Goal: Navigation & Orientation: Find specific page/section

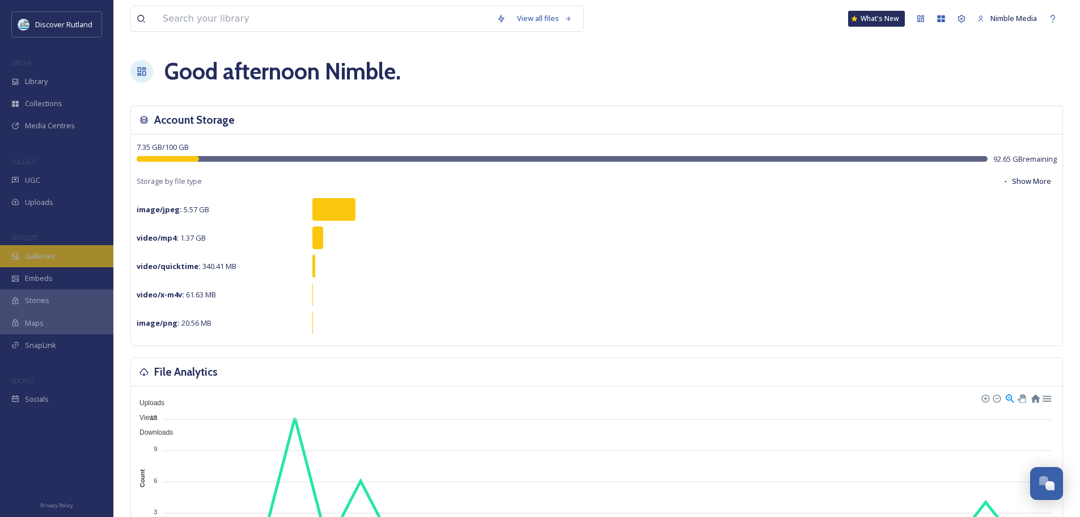
click at [41, 257] on span "Galleries" at bounding box center [40, 256] width 31 height 11
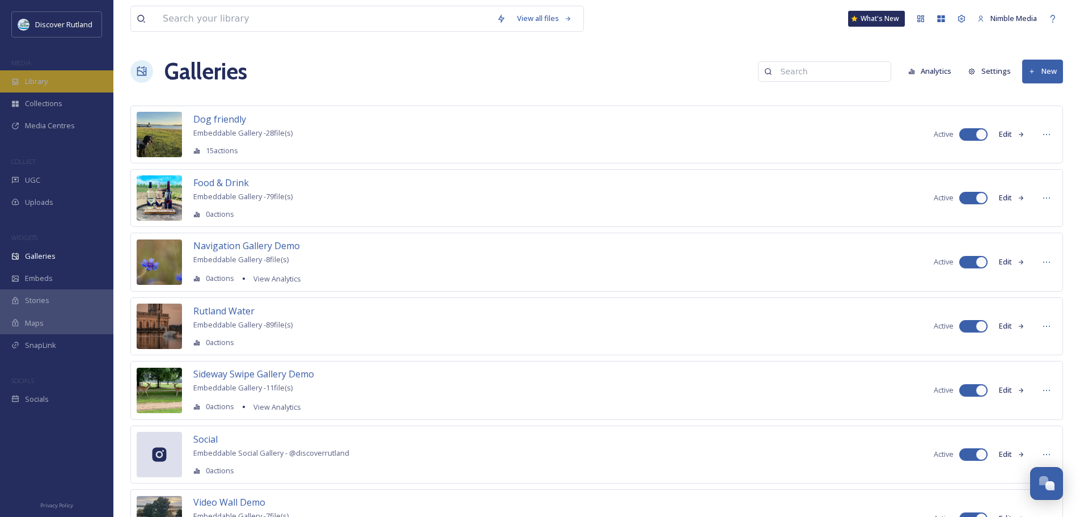
click at [36, 88] on div "Library" at bounding box center [56, 81] width 113 height 22
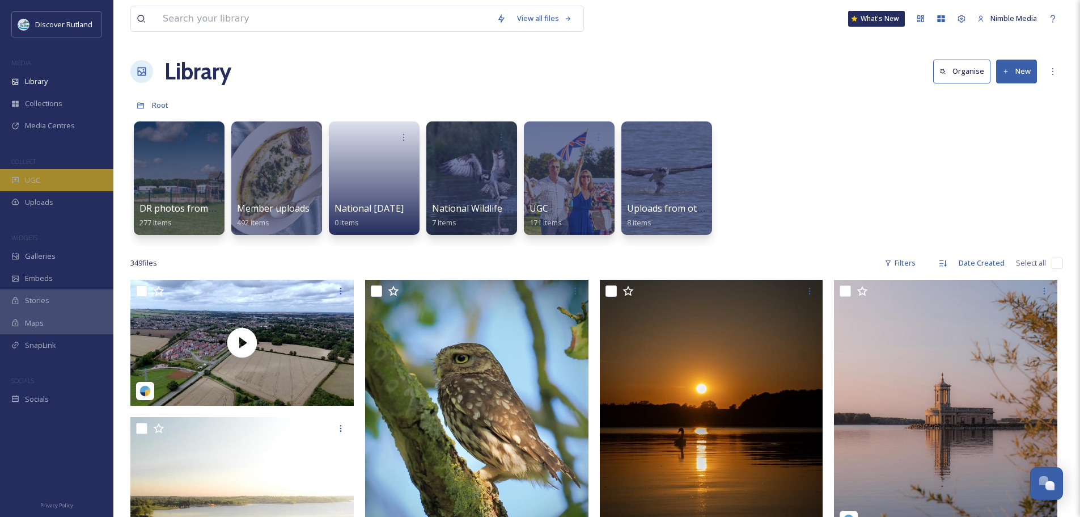
click at [39, 173] on div "UGC" at bounding box center [56, 180] width 113 height 22
